Goal: Information Seeking & Learning: Obtain resource

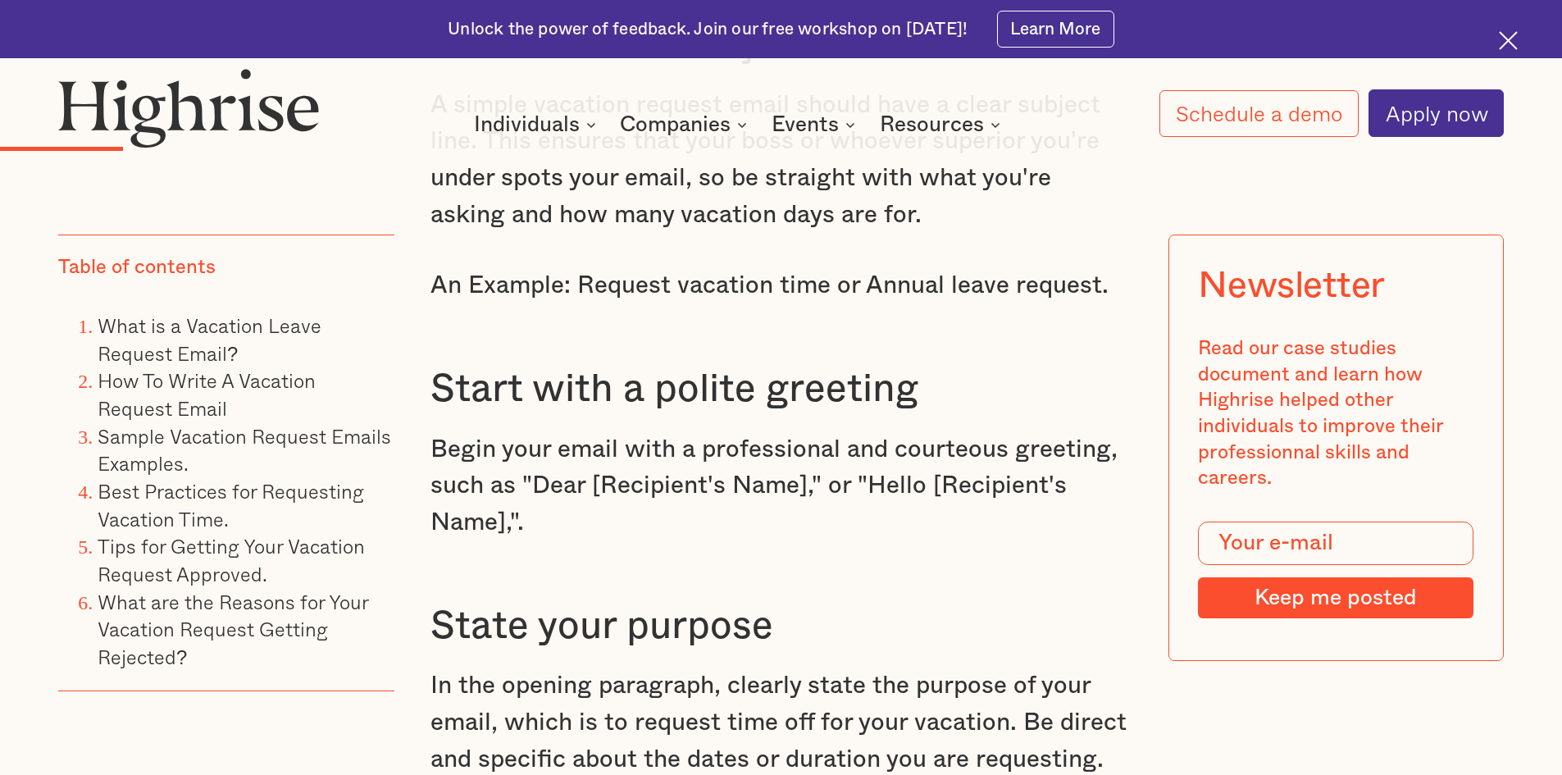
scroll to position [2952, 0]
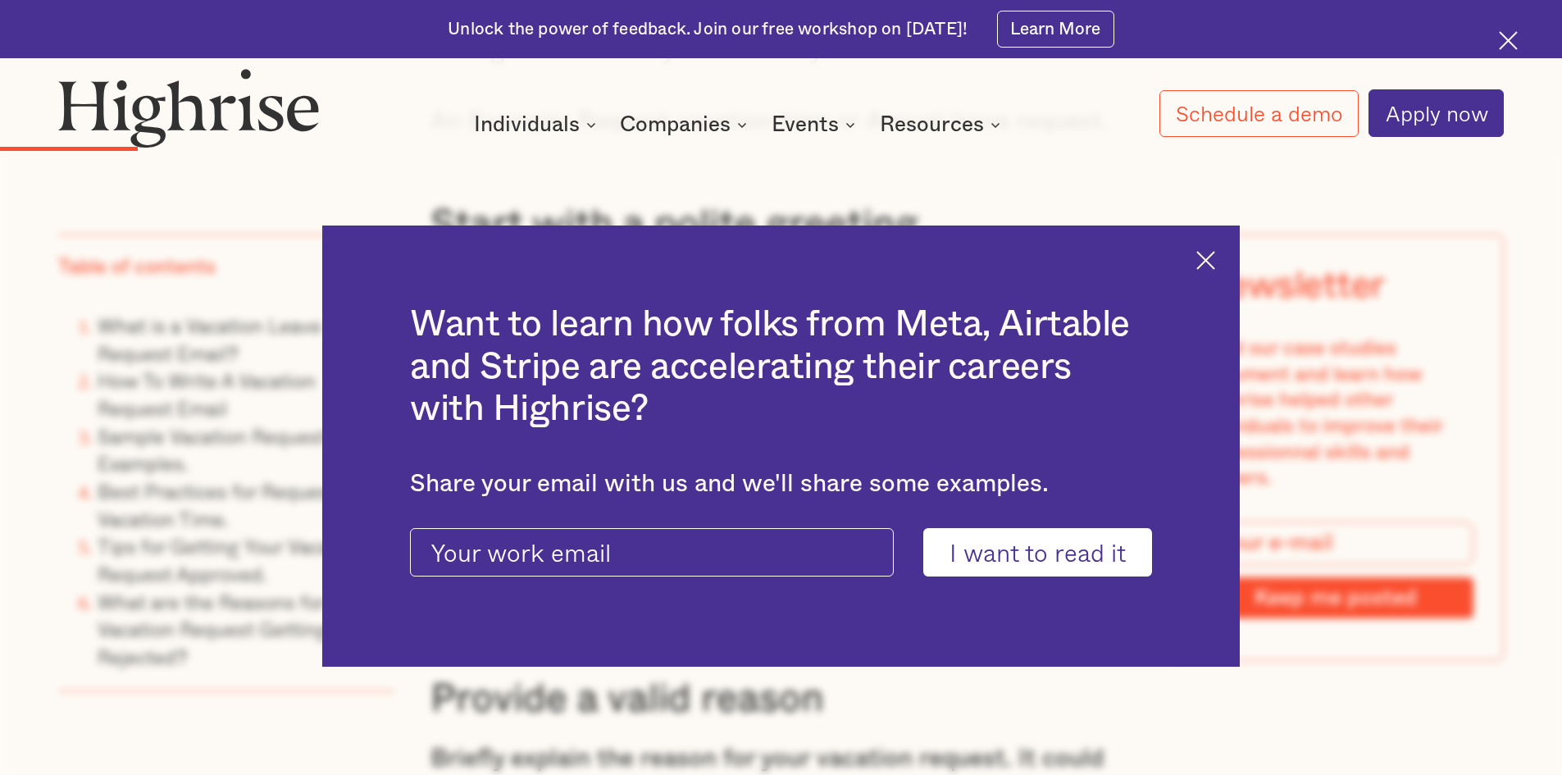
click at [1210, 258] on img at bounding box center [1205, 260] width 19 height 19
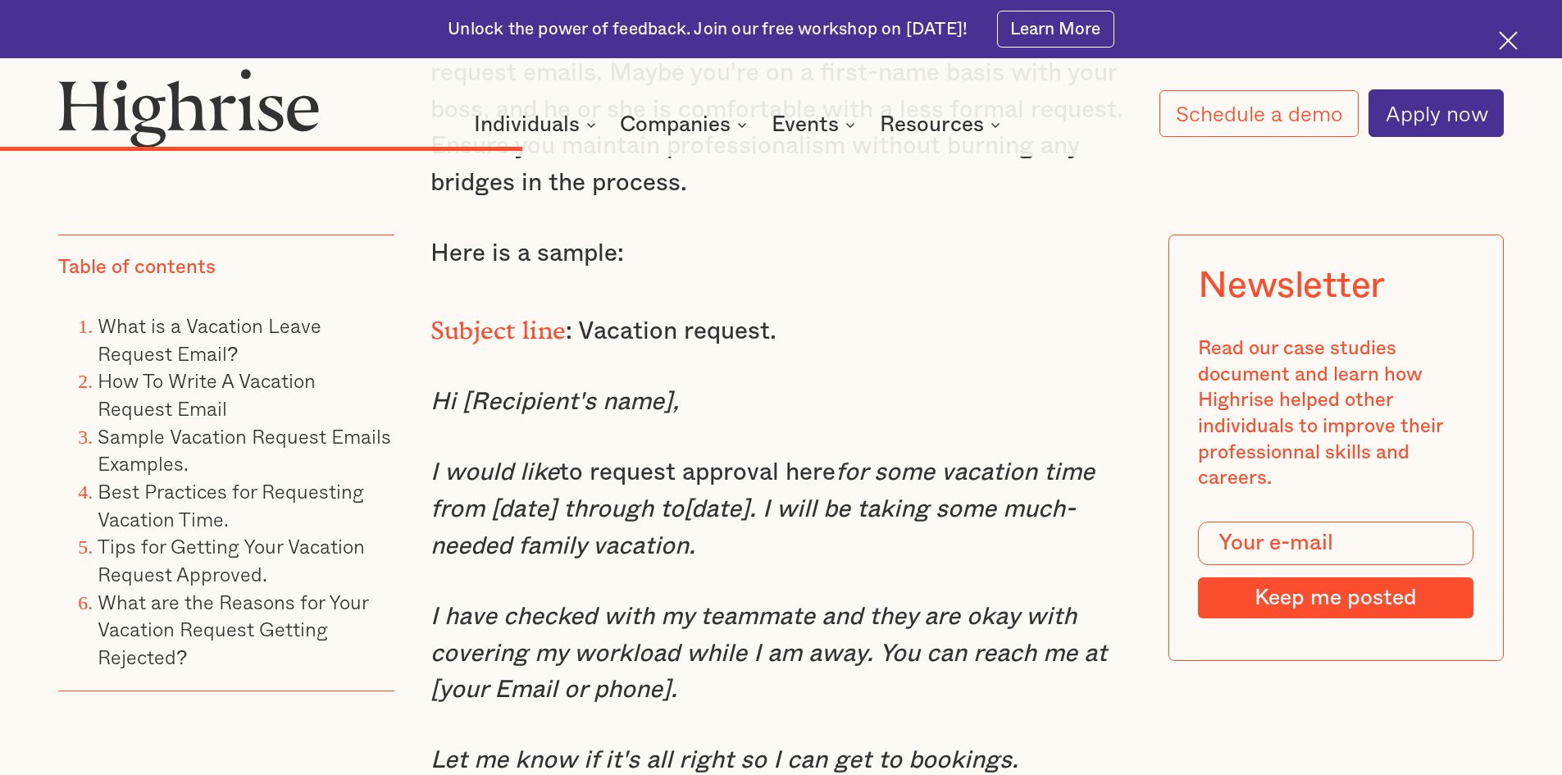
scroll to position [7544, 0]
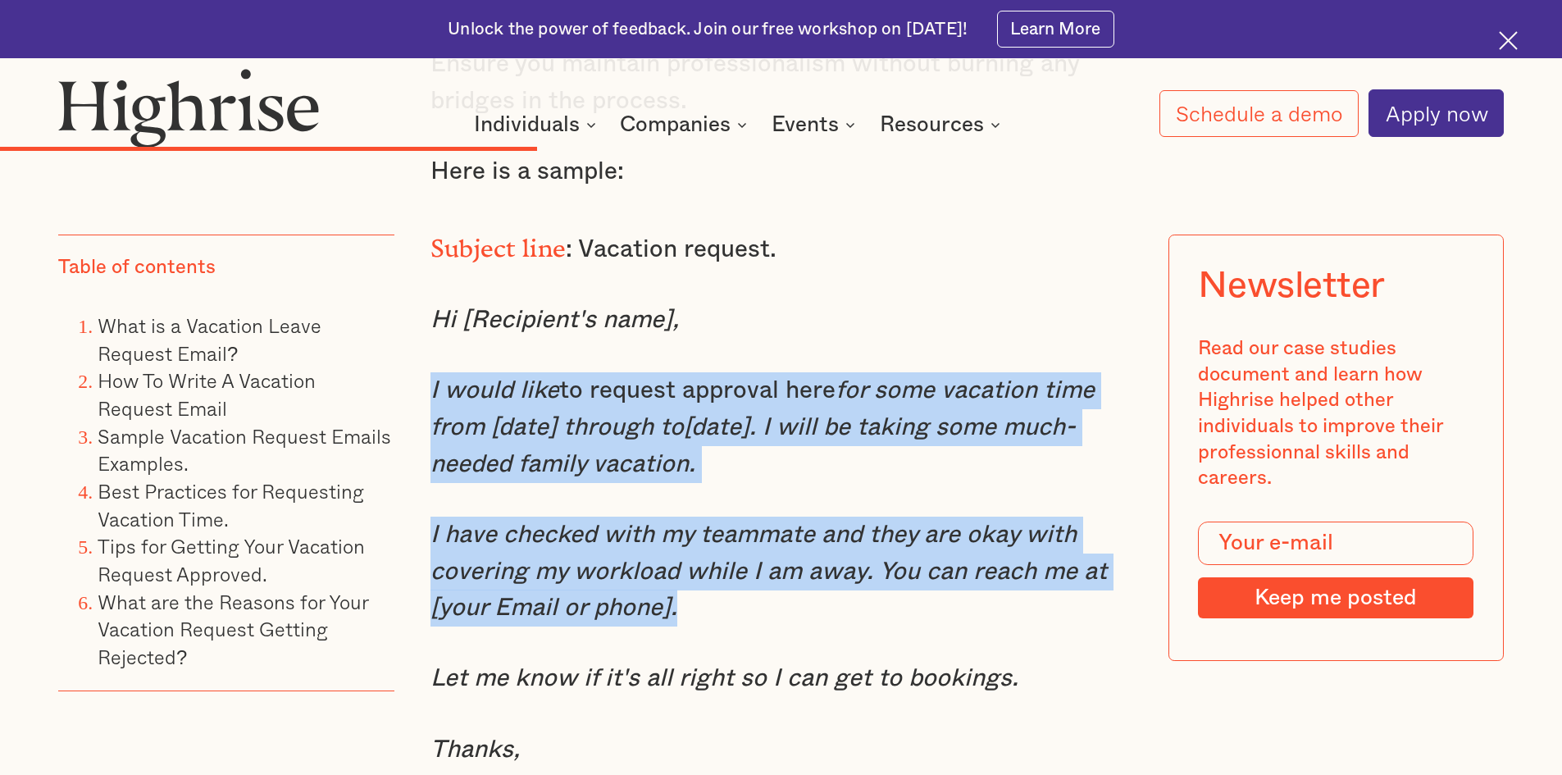
drag, startPoint x: 430, startPoint y: 398, endPoint x: 837, endPoint y: 623, distance: 465.8
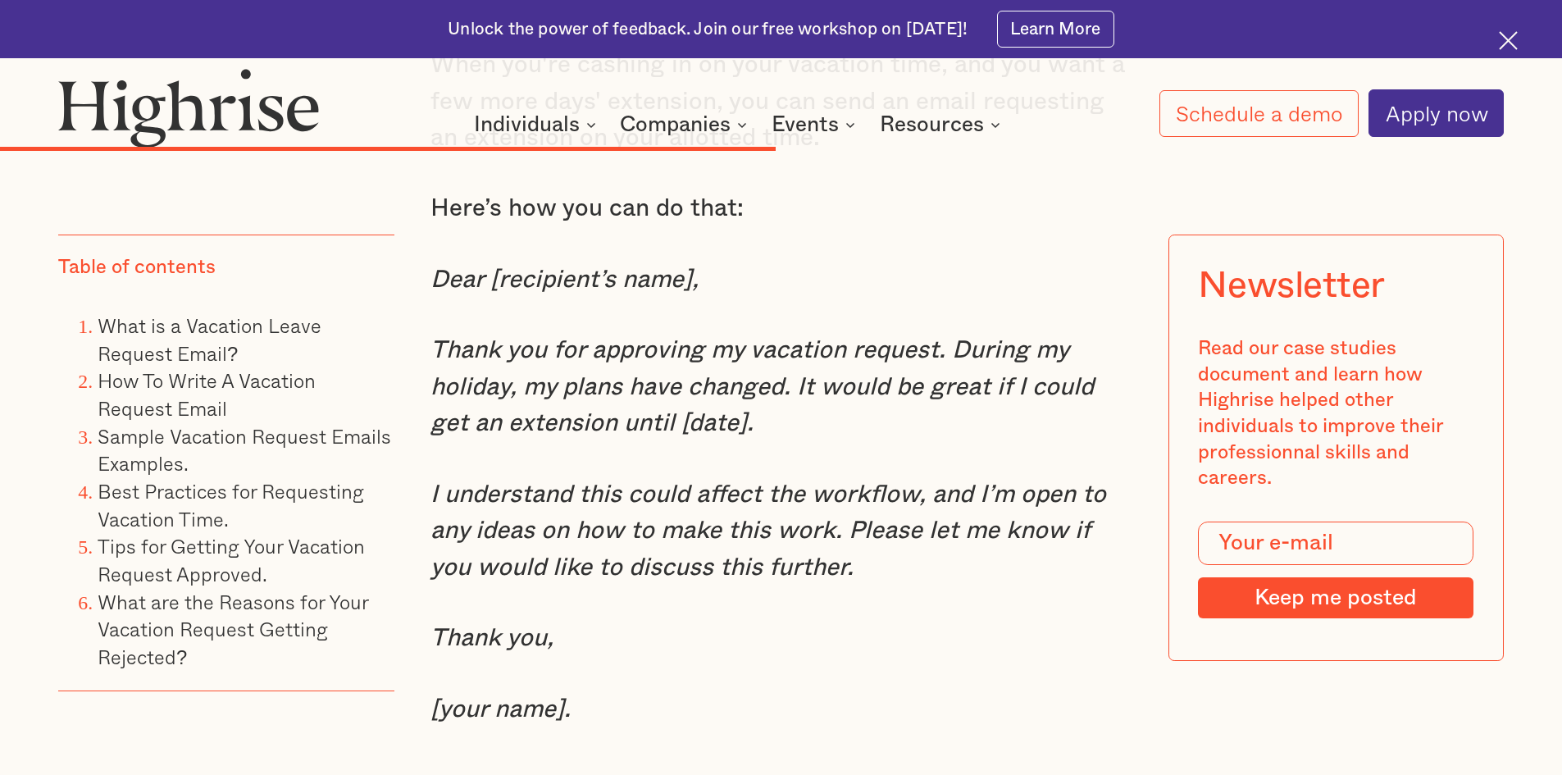
scroll to position [10332, 0]
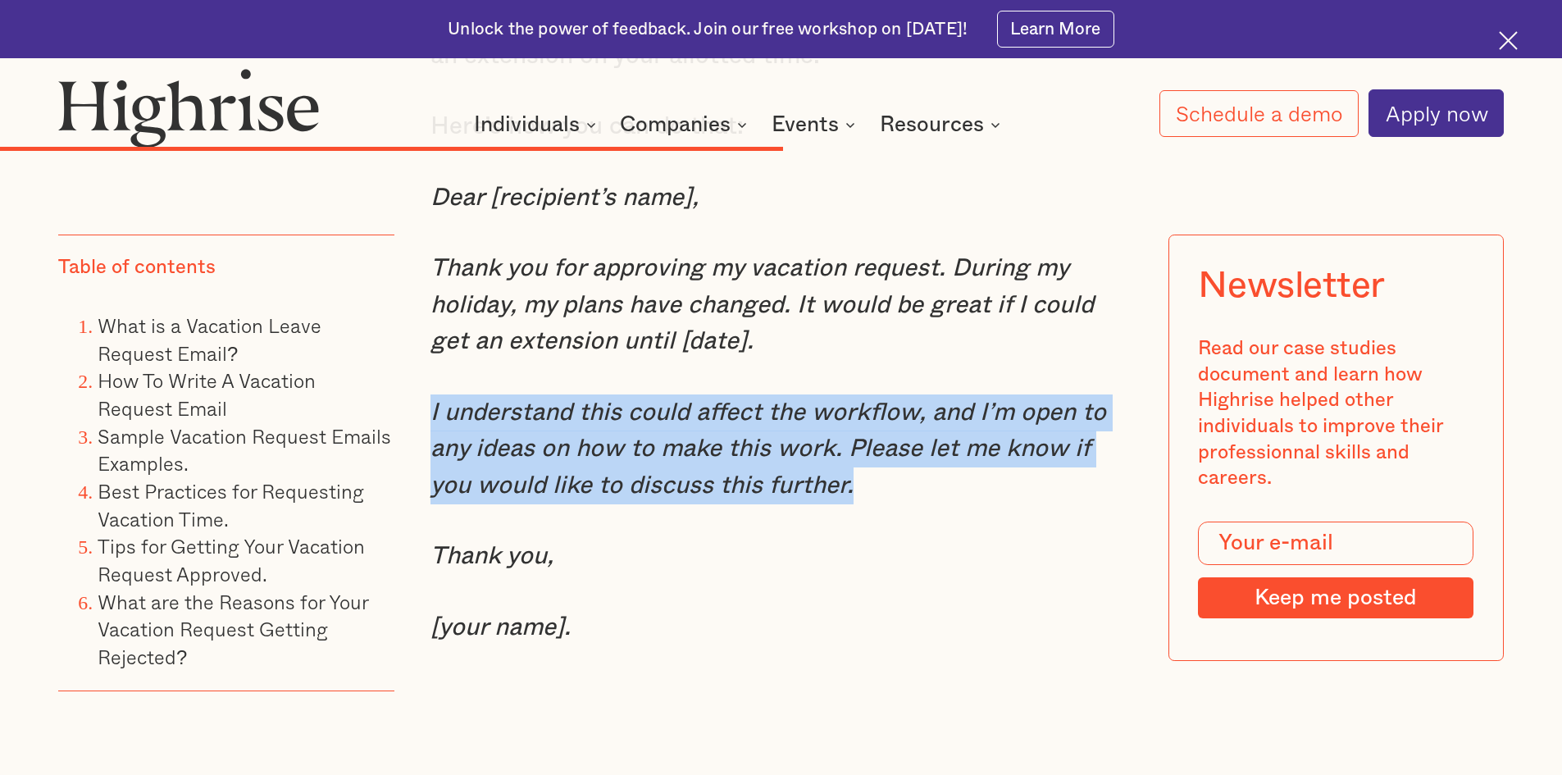
drag, startPoint x: 827, startPoint y: 504, endPoint x: 416, endPoint y: 435, distance: 417.4
copy em "I understand this could affect the workflow, and I’m open to any ideas on how t…"
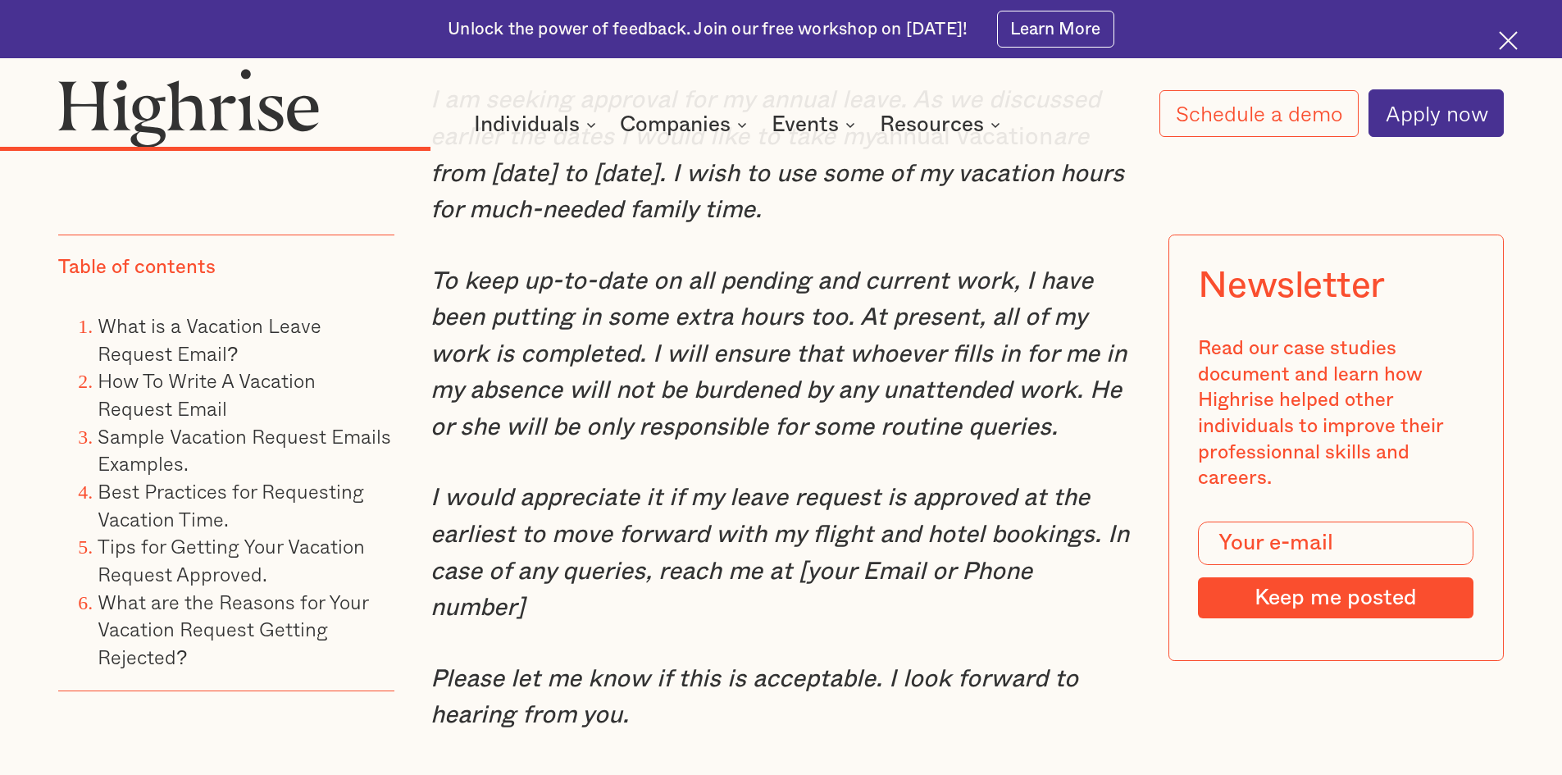
scroll to position [6314, 0]
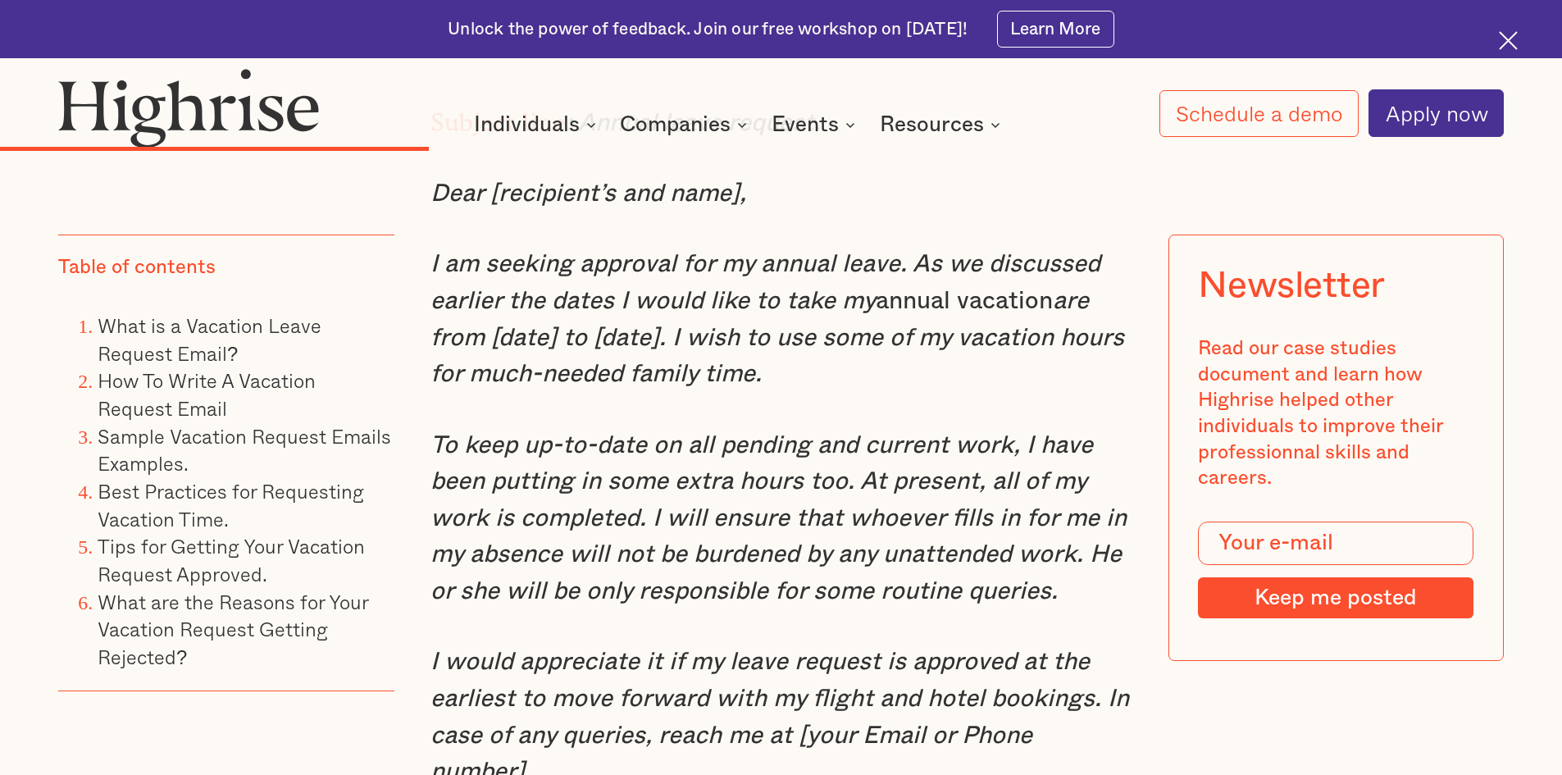
drag, startPoint x: 428, startPoint y: 299, endPoint x: 782, endPoint y: 406, distance: 369.9
click at [782, 393] on p "I am seeking approval for my annual leave. As we discussed earlier the dates I …" at bounding box center [782, 319] width 702 height 147
click at [686, 528] on em "To keep up-to-date on all pending and current work, I have been putting in some…" at bounding box center [779, 518] width 696 height 171
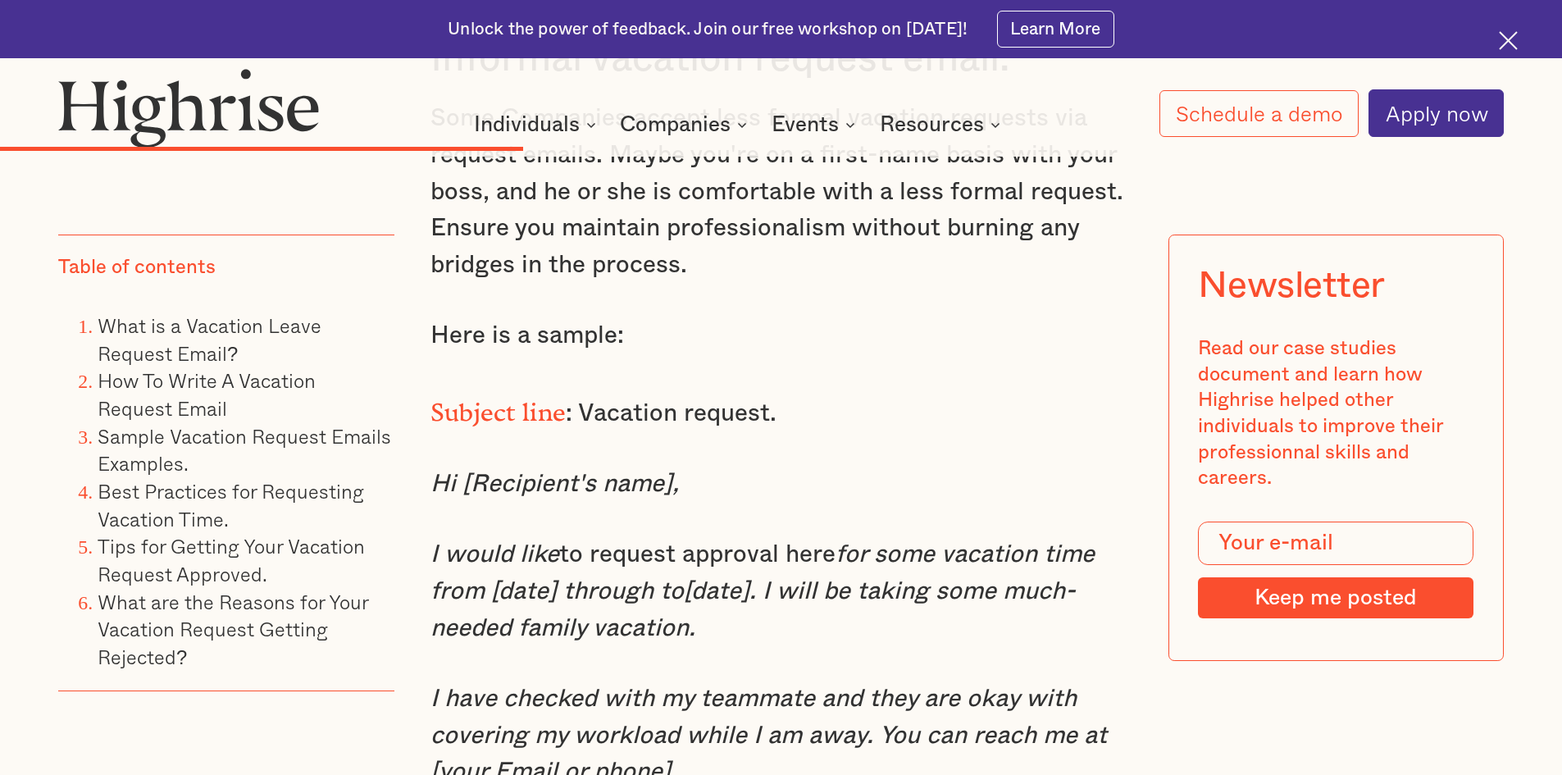
scroll to position [7462, 0]
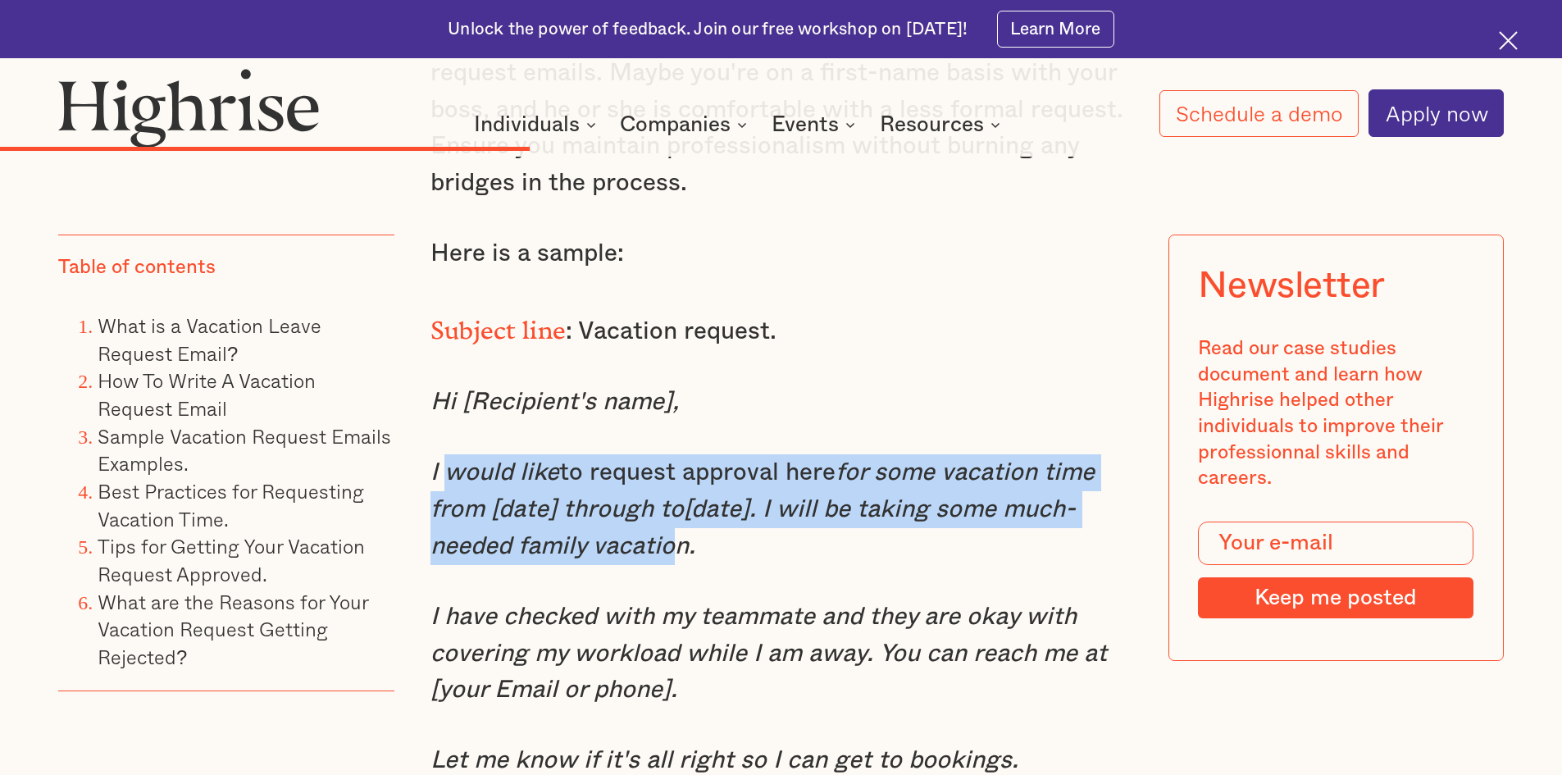
drag, startPoint x: 443, startPoint y: 481, endPoint x: 660, endPoint y: 555, distance: 229.8
click at [660, 555] on p "I would like to request approval here for some vacation time from [date] throug…" at bounding box center [782, 509] width 702 height 110
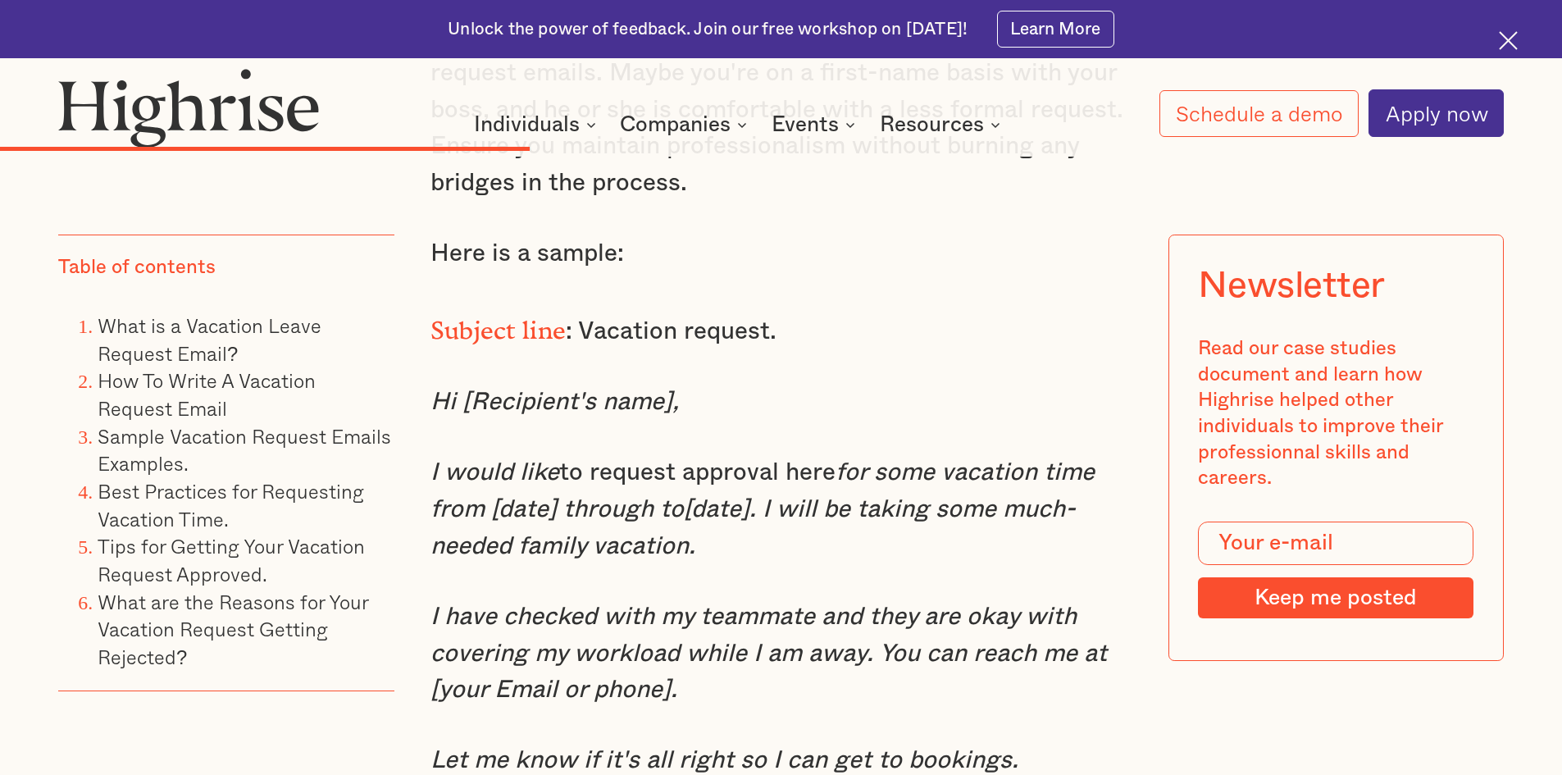
click at [731, 564] on p "I would like to request approval here for some vacation time from [date] throug…" at bounding box center [782, 509] width 702 height 110
drag, startPoint x: 708, startPoint y: 564, endPoint x: 421, endPoint y: 485, distance: 298.6
copy p "I would like to request approval here for some vacation time from [date] throug…"
